Goal: Task Accomplishment & Management: Complete application form

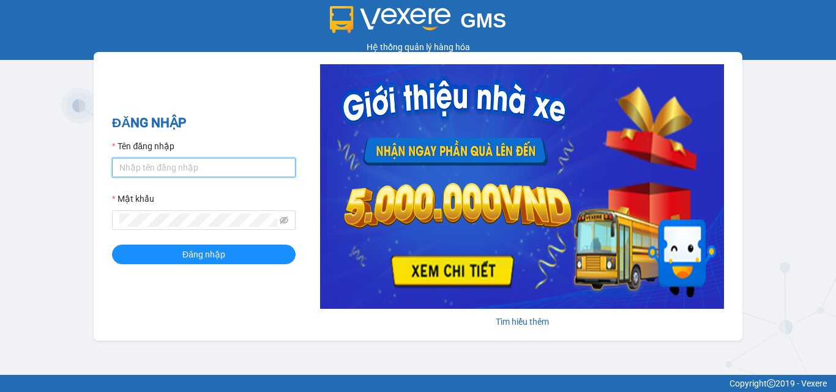
click at [209, 165] on input "Tên đăng nhập" at bounding box center [204, 168] width 184 height 20
type input "ninhdiem.phucanex"
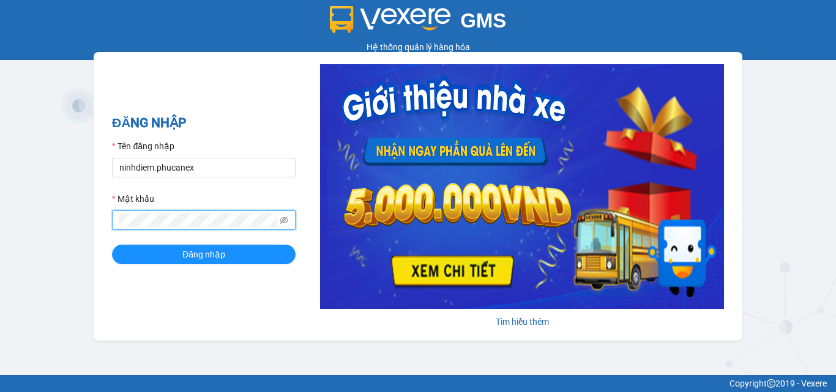
click at [112, 245] on button "Đăng nhập" at bounding box center [204, 255] width 184 height 20
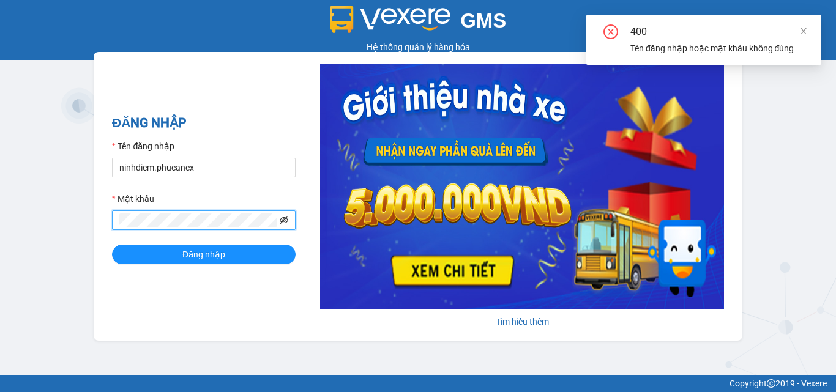
click at [285, 218] on icon "eye-invisible" at bounding box center [284, 220] width 9 height 7
click at [112, 245] on button "Đăng nhập" at bounding box center [204, 255] width 184 height 20
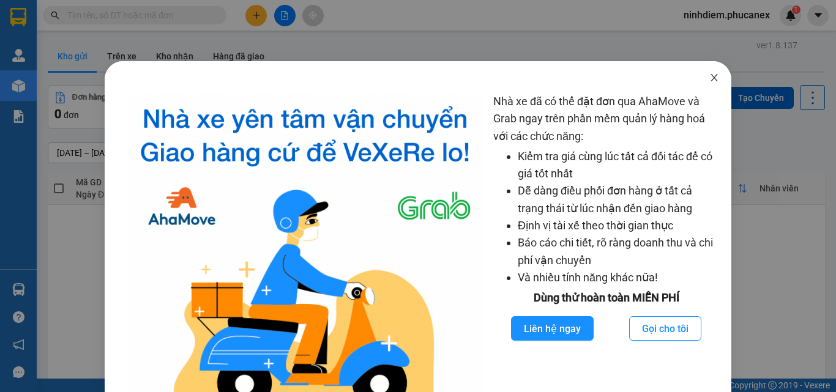
click at [711, 79] on icon "close" at bounding box center [714, 77] width 7 height 7
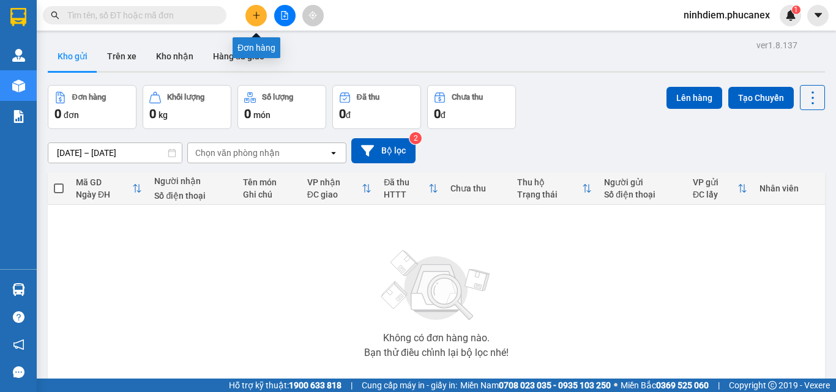
click at [259, 14] on icon "plus" at bounding box center [256, 15] width 9 height 9
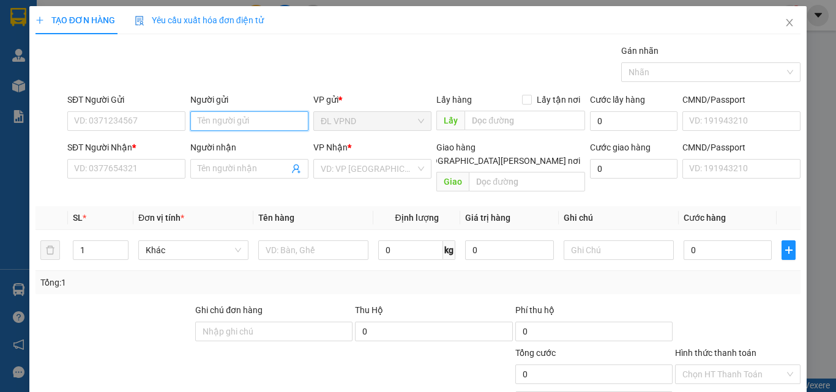
click at [225, 122] on input "Người gửi" at bounding box center [249, 121] width 118 height 20
type input "b"
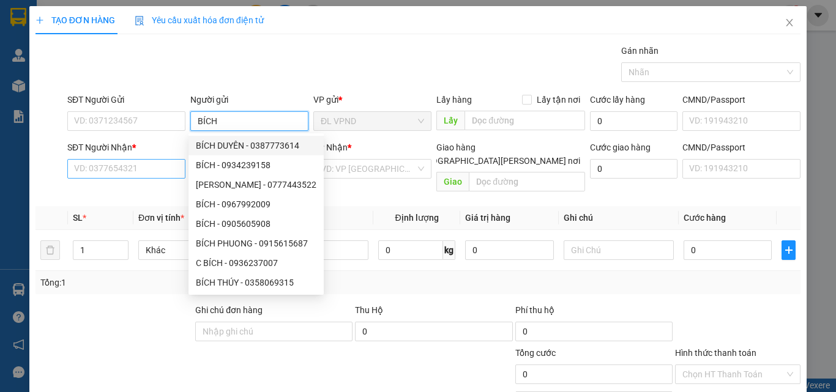
type input "BÍCH"
click at [143, 173] on input "SĐT Người Nhận *" at bounding box center [126, 169] width 118 height 20
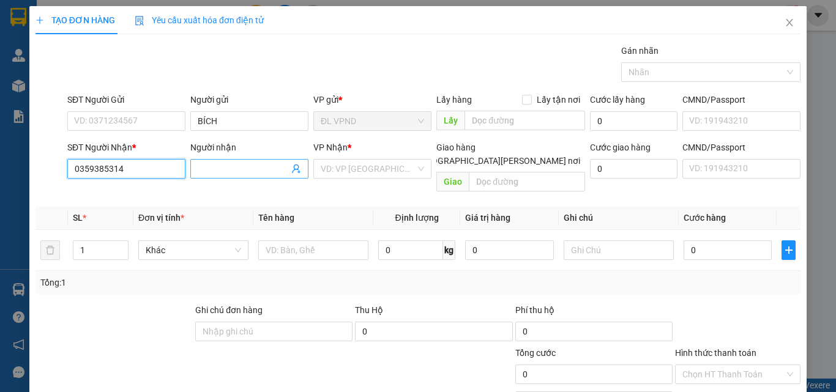
type input "0359385314"
click at [251, 166] on input "Người nhận" at bounding box center [243, 168] width 91 height 13
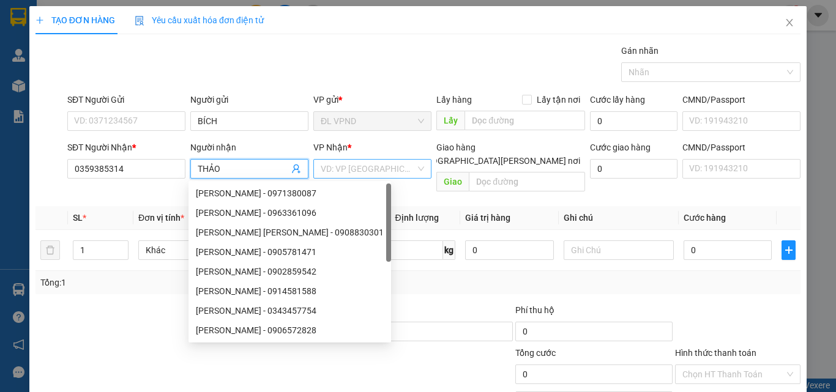
type input "THẢO"
click at [347, 174] on input "search" at bounding box center [368, 169] width 95 height 18
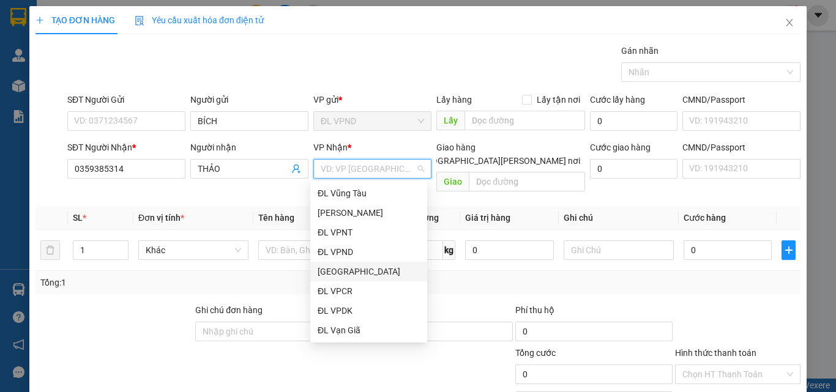
click at [337, 272] on div "[GEOGRAPHIC_DATA]" at bounding box center [369, 271] width 102 height 13
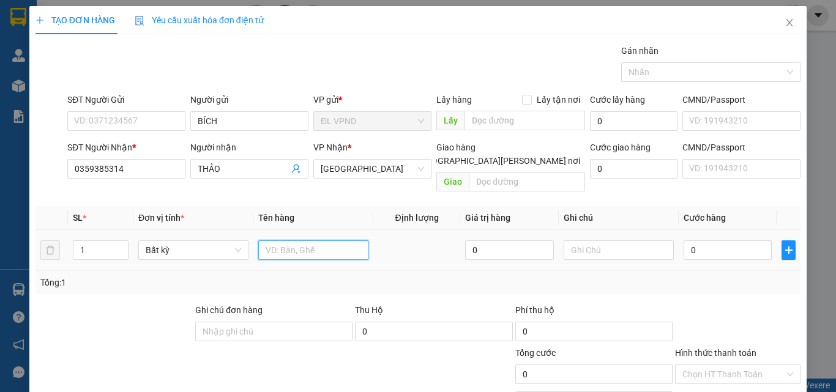
click at [295, 244] on input "text" at bounding box center [313, 250] width 110 height 20
type input "1TX"
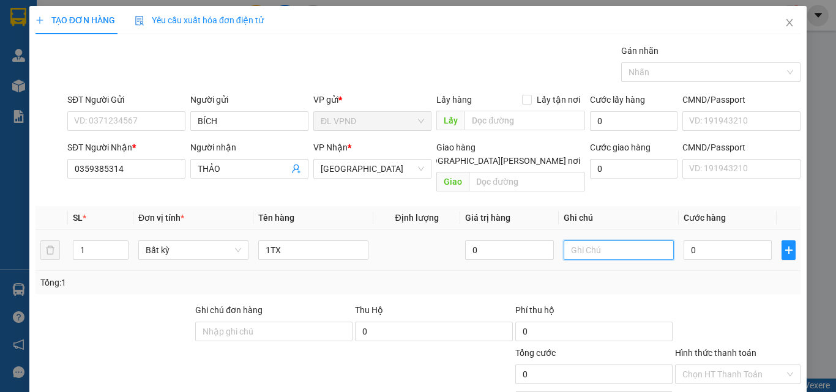
click at [631, 240] on input "text" at bounding box center [619, 250] width 110 height 20
type input "8"
type input "2056774"
click at [683, 240] on input "0" at bounding box center [727, 250] width 88 height 20
type input "8"
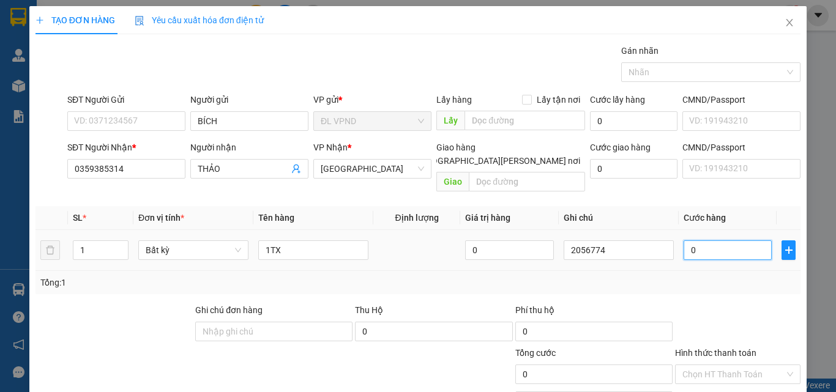
type input "8"
type input "80"
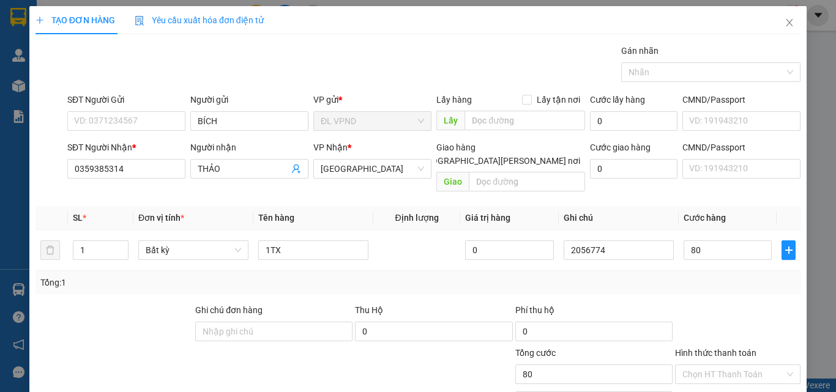
type input "80.000"
drag, startPoint x: 689, startPoint y: 281, endPoint x: 693, endPoint y: 292, distance: 11.8
click at [690, 281] on div "Transit Pickup Surcharge Ids Transit Deliver Surcharge Ids Transit Deliver Surc…" at bounding box center [417, 243] width 765 height 398
click at [736, 365] on input "Hình thức thanh toán" at bounding box center [733, 374] width 102 height 18
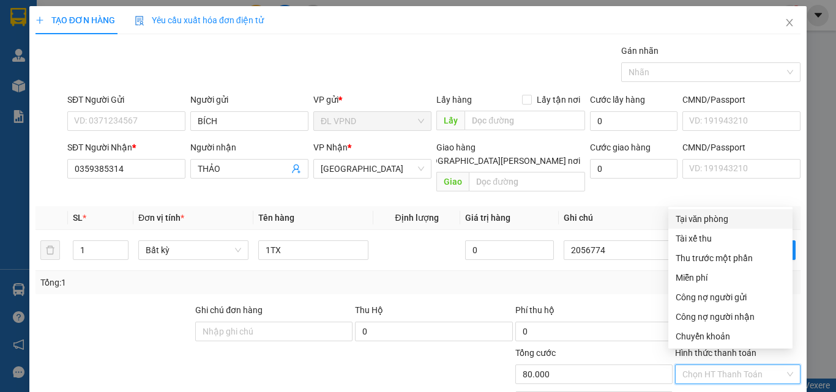
click at [720, 218] on div "Tại văn phòng" at bounding box center [730, 218] width 110 height 13
type input "0"
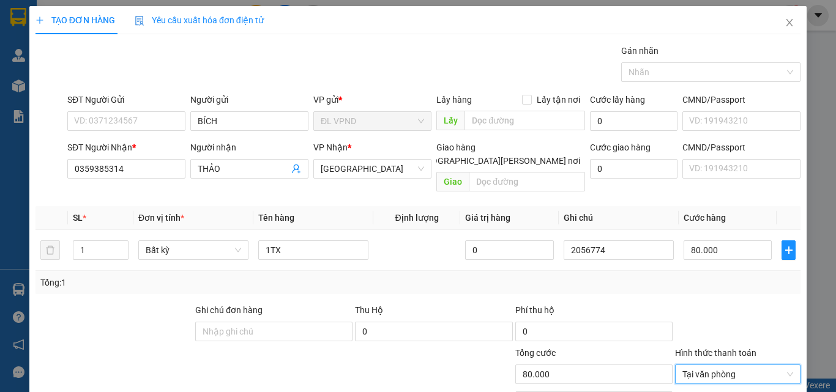
scroll to position [61, 0]
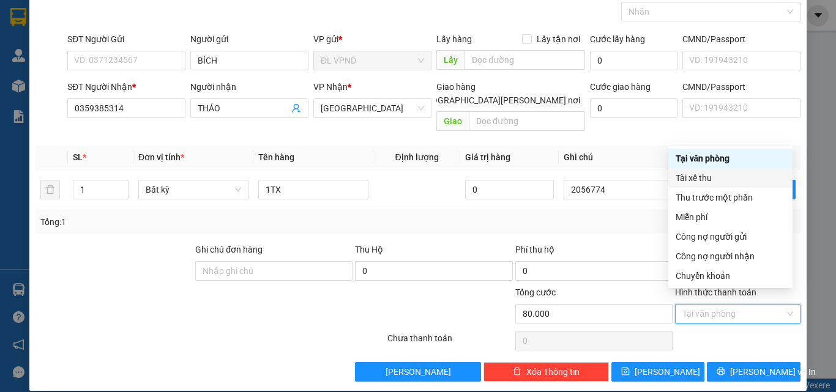
click at [647, 215] on div "Tổng: 1" at bounding box center [417, 221] width 755 height 13
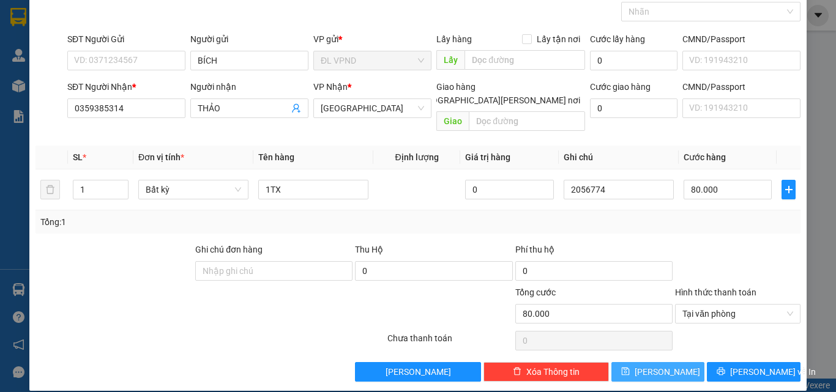
click at [657, 365] on span "[PERSON_NAME]" at bounding box center [666, 371] width 65 height 13
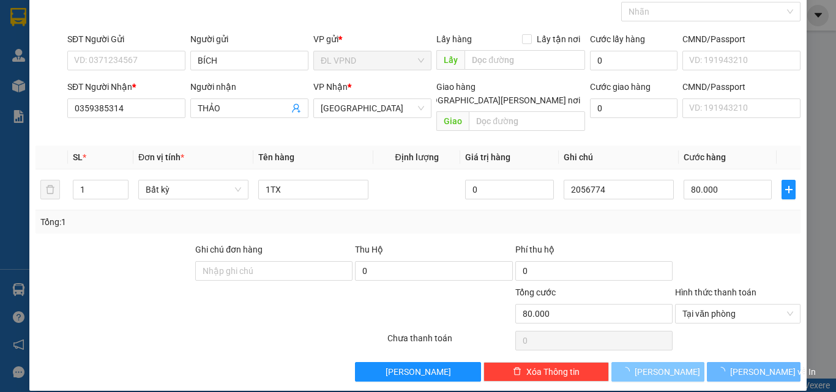
type input "0"
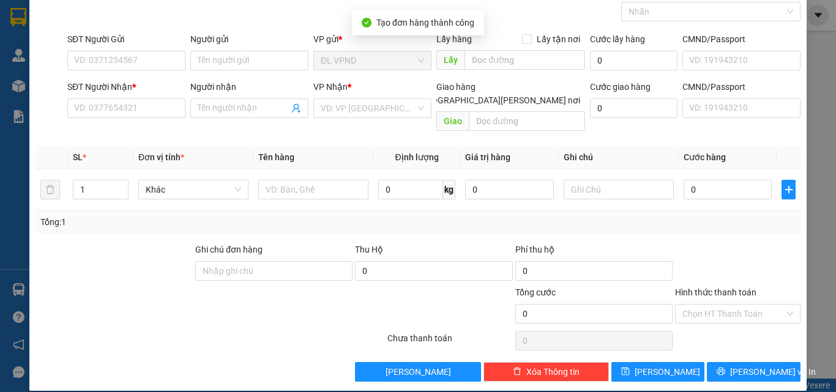
click at [816, 50] on div "TẠO ĐƠN HÀNG Yêu cầu xuất [PERSON_NAME] điện tử Transit Pickup Surcharge Ids Tr…" at bounding box center [418, 196] width 836 height 392
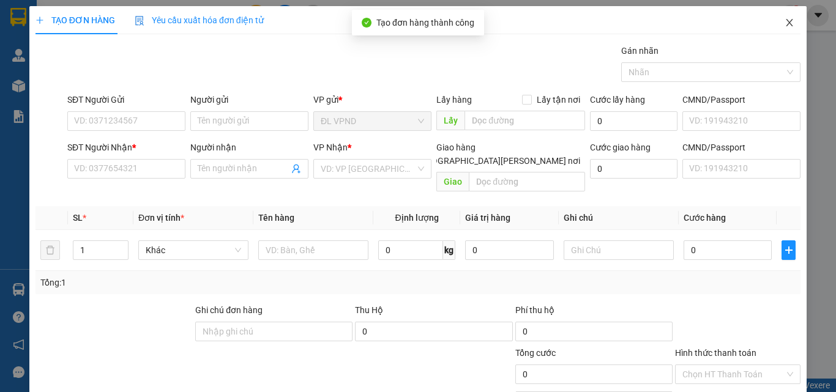
click at [784, 24] on icon "close" at bounding box center [789, 23] width 10 height 10
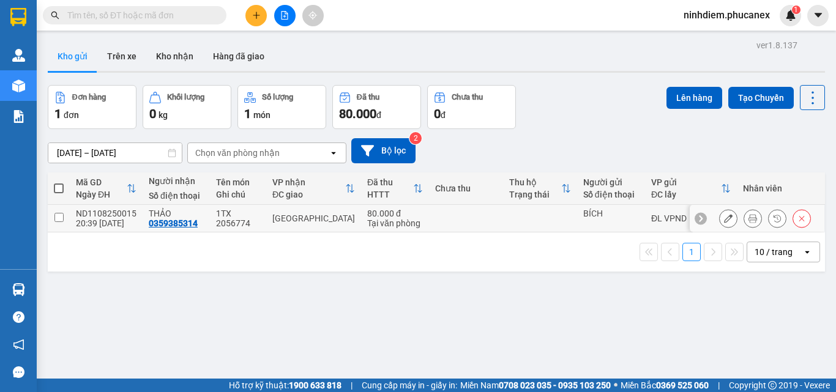
click at [51, 216] on td at bounding box center [59, 219] width 22 height 28
checkbox input "true"
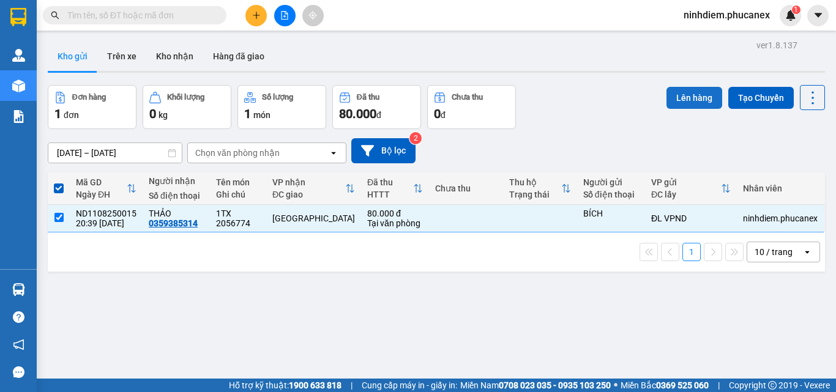
click at [669, 104] on button "Lên hàng" at bounding box center [694, 98] width 56 height 22
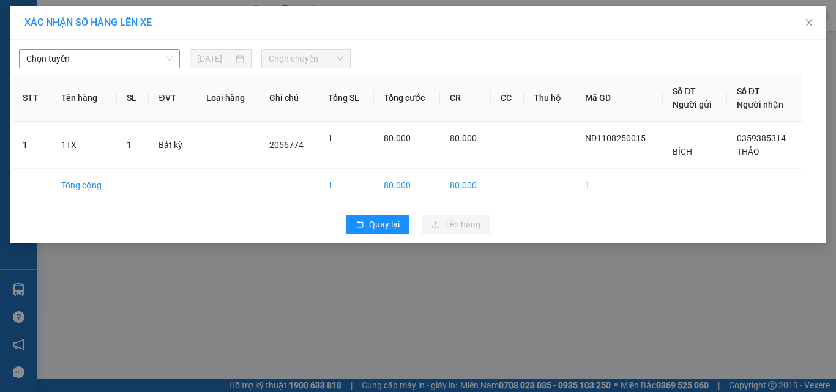
click at [124, 65] on span "Chọn tuyến" at bounding box center [99, 59] width 146 height 18
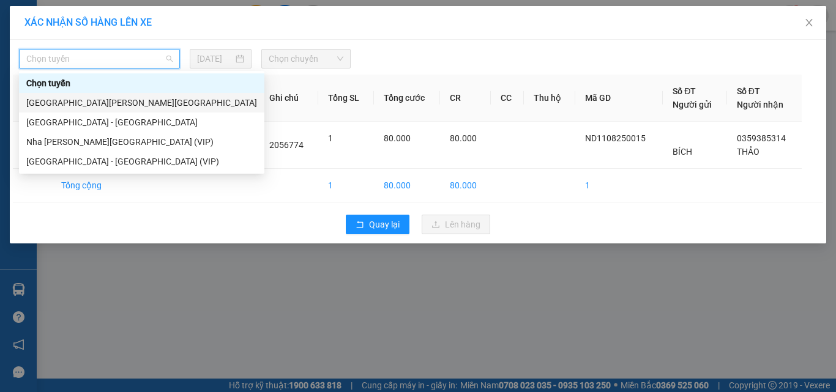
click at [114, 97] on div "[GEOGRAPHIC_DATA][PERSON_NAME][GEOGRAPHIC_DATA]" at bounding box center [141, 102] width 231 height 13
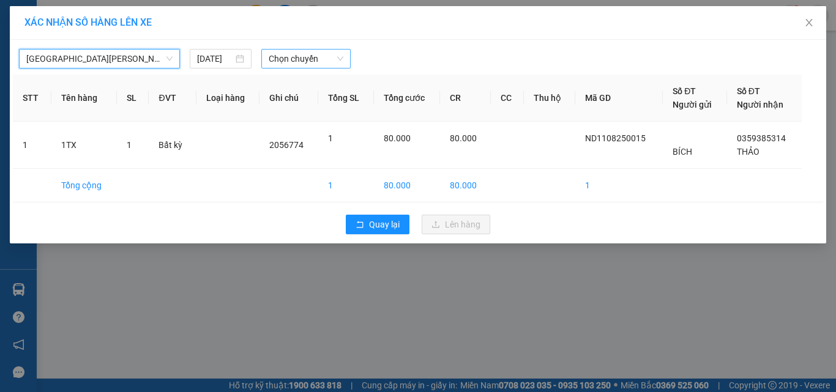
click at [323, 54] on span "Chọn chuyến" at bounding box center [306, 59] width 75 height 18
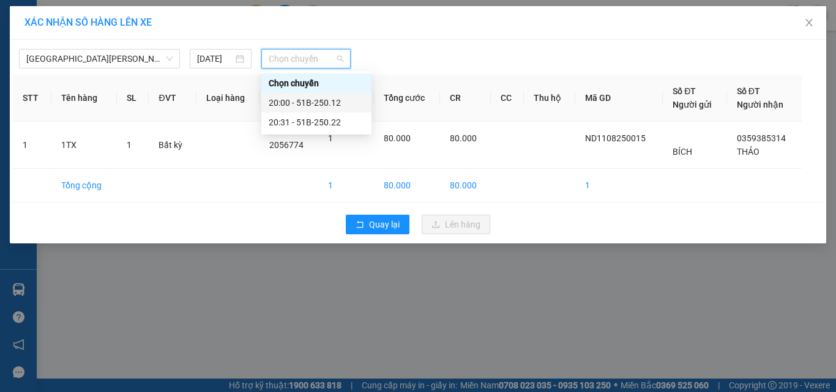
click at [310, 100] on div "20:00 - 51B-250.12" at bounding box center [316, 102] width 95 height 13
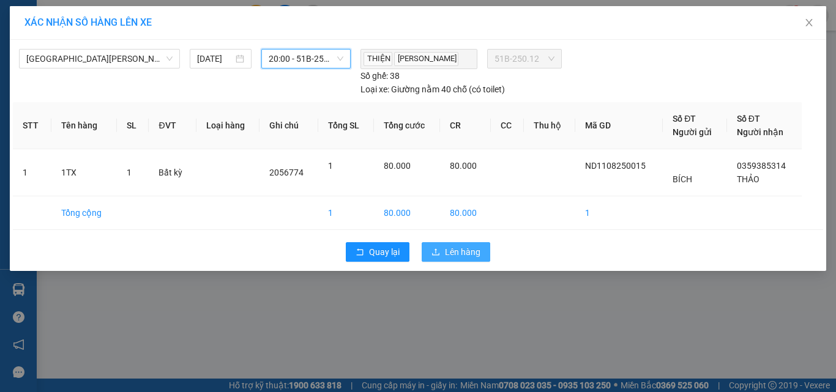
click at [452, 248] on span "Lên hàng" at bounding box center [462, 251] width 35 height 13
